Goal: Task Accomplishment & Management: Manage account settings

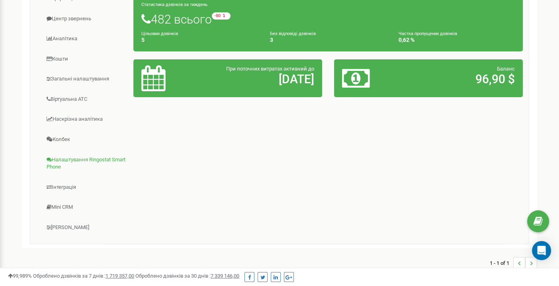
scroll to position [159, 0]
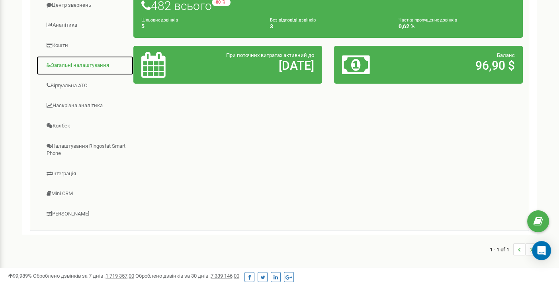
click at [75, 71] on link "Загальні налаштування" at bounding box center [85, 66] width 98 height 20
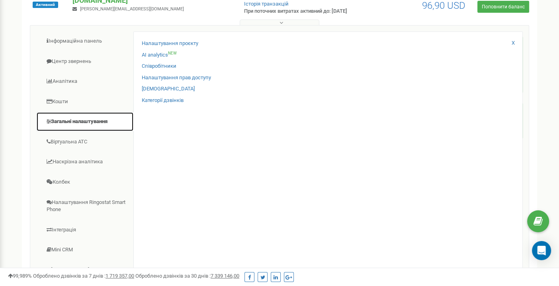
scroll to position [80, 0]
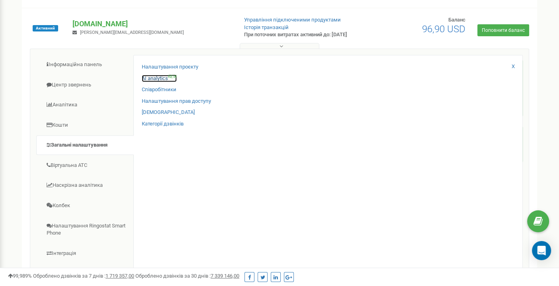
click at [150, 82] on link "AI analytics NEW" at bounding box center [159, 79] width 35 height 8
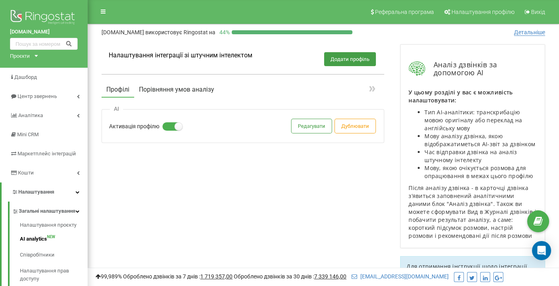
click at [191, 90] on button "Порівняння умов аналізу" at bounding box center [176, 89] width 85 height 14
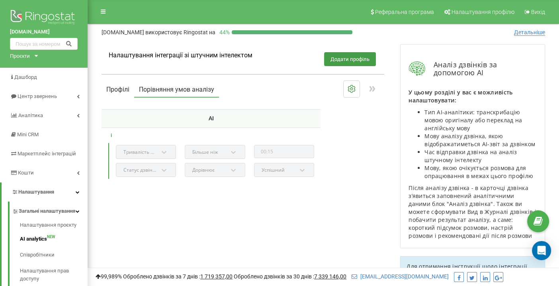
click at [115, 88] on button "Профілі" at bounding box center [118, 89] width 33 height 14
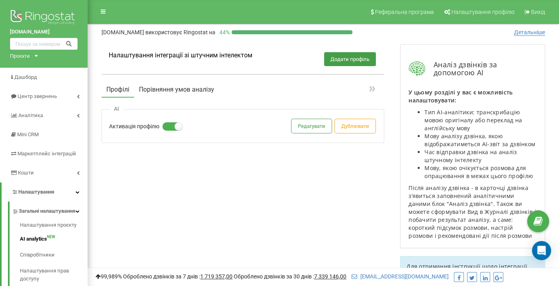
click at [176, 87] on button "Порівняння умов аналізу" at bounding box center [176, 89] width 85 height 14
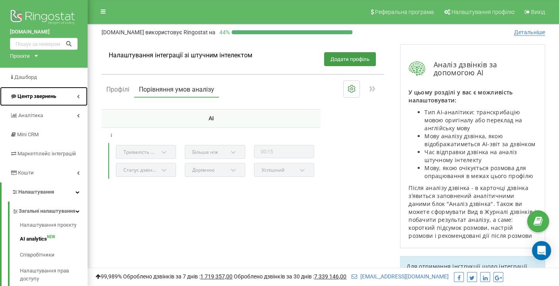
click at [36, 97] on span "Центр звернень" at bounding box center [37, 96] width 39 height 6
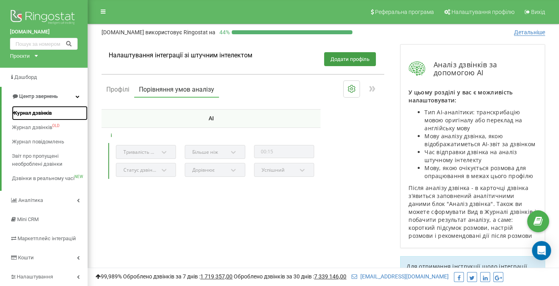
click at [27, 113] on span "Журнал дзвінків" at bounding box center [32, 113] width 40 height 8
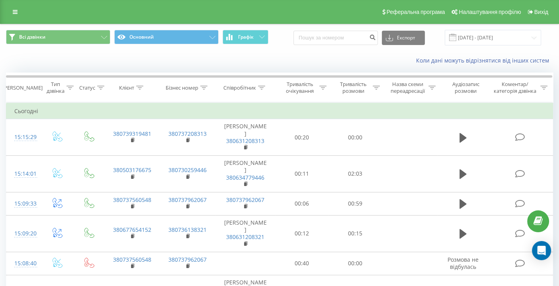
click at [276, 55] on div "Коли дані можуть відрізнятися вiд інших систем" at bounding box center [279, 60] width 558 height 19
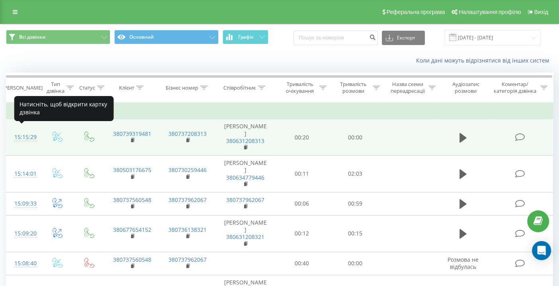
click at [30, 132] on div "15:15:29" at bounding box center [23, 137] width 18 height 16
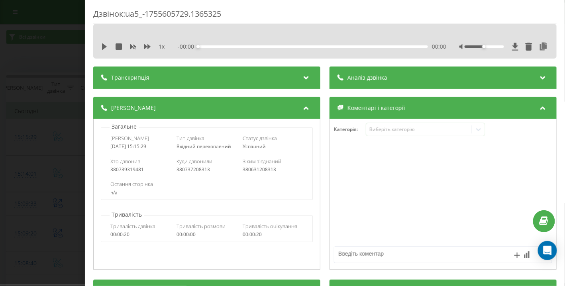
click at [417, 79] on div "Аналіз дзвінка" at bounding box center [442, 77] width 227 height 22
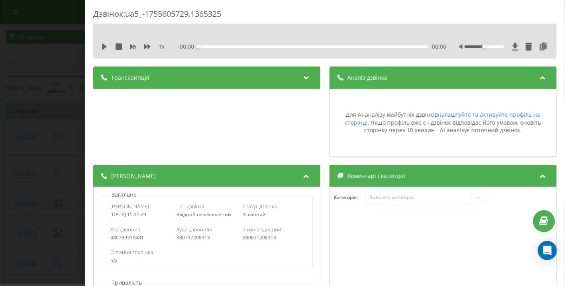
click at [34, 49] on div "Дзвінок : ua5_-1755605729.1365325 1 x - 00:00 00:00 00:00 Транскрипція Для AI-а…" at bounding box center [282, 143] width 565 height 286
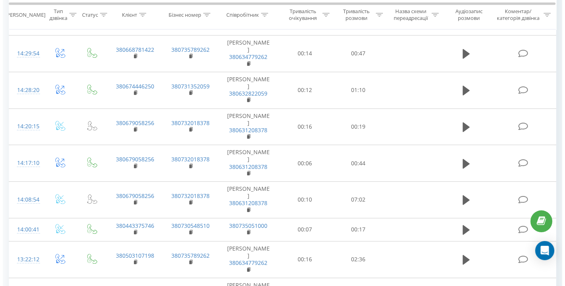
scroll to position [607, 0]
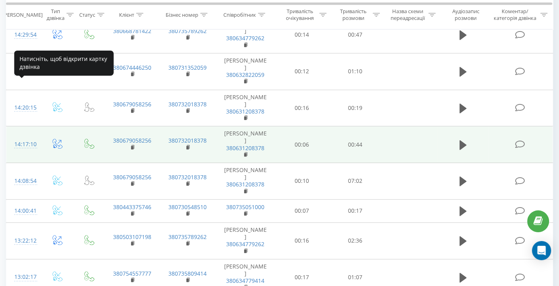
click at [26, 137] on div "14:17:10" at bounding box center [23, 145] width 18 height 16
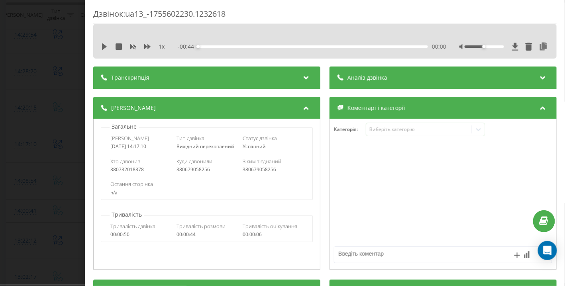
click at [387, 76] on div "Аналіз дзвінка" at bounding box center [442, 77] width 227 height 22
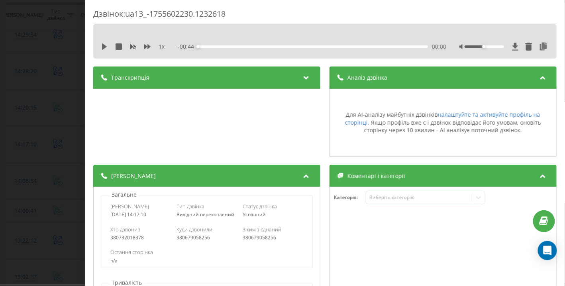
click at [219, 79] on div "Транскрипція" at bounding box center [206, 77] width 227 height 22
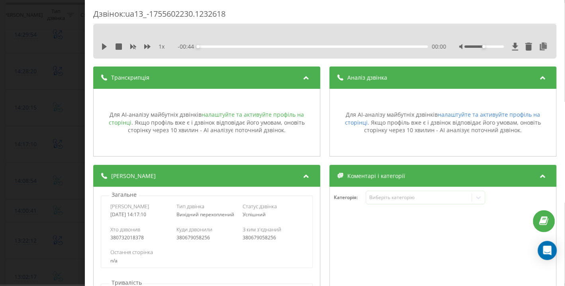
click at [244, 113] on link "налаштуйте та активуйте профіль на сторінці" at bounding box center [206, 119] width 195 height 16
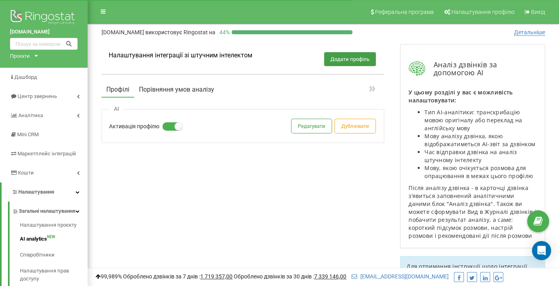
click at [160, 88] on button "Порівняння умов аналізу" at bounding box center [176, 89] width 85 height 14
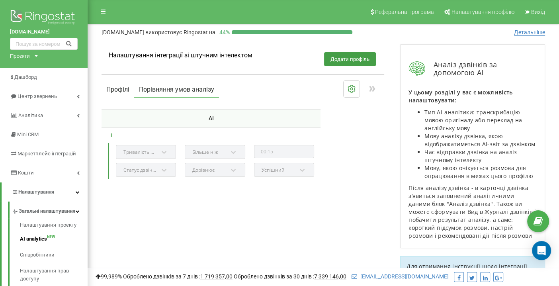
click at [112, 90] on button "Профілі" at bounding box center [118, 89] width 33 height 14
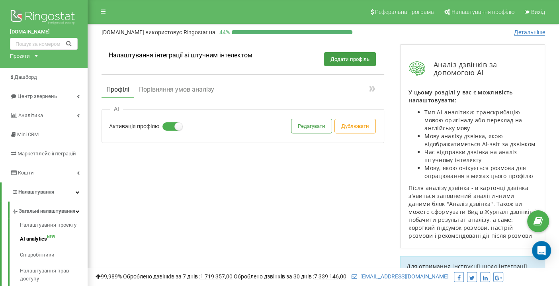
click at [169, 123] on label at bounding box center [165, 122] width 7 height 1
click at [0, 0] on input "Активація профілю" at bounding box center [0, 0] width 0 height 0
click at [307, 128] on button "Редагувати" at bounding box center [311, 126] width 40 height 14
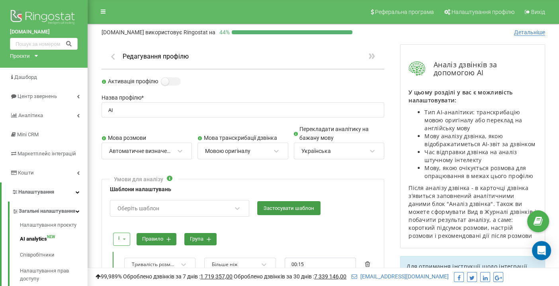
click at [109, 55] on icon "button" at bounding box center [113, 56] width 8 height 7
